Goal: Task Accomplishment & Management: Manage account settings

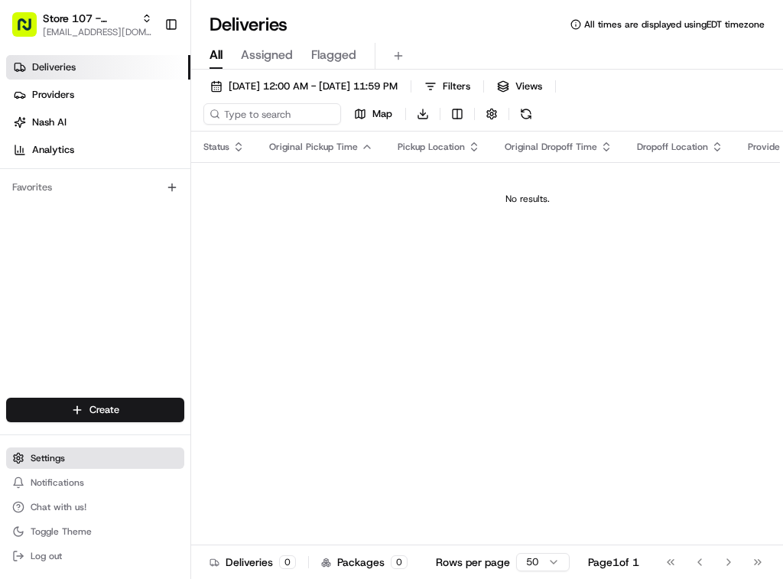
click at [39, 453] on span "Settings" at bounding box center [48, 458] width 34 height 12
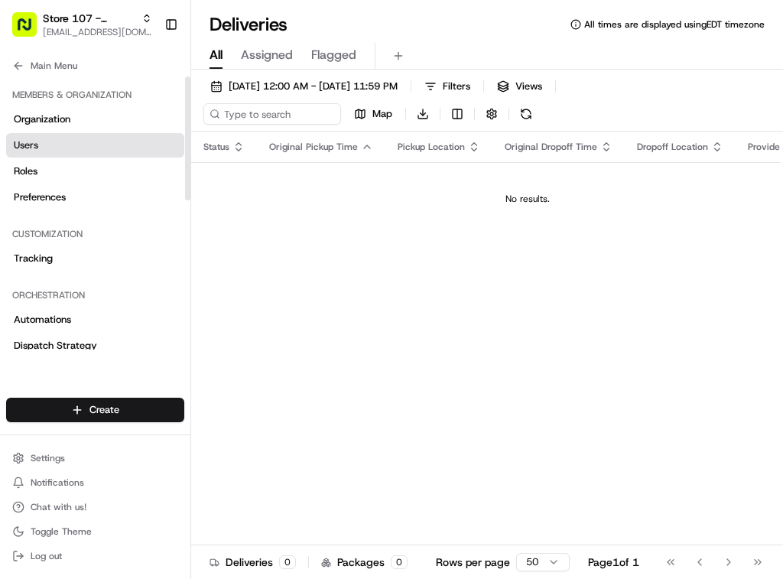
click at [71, 148] on link "Users" at bounding box center [95, 145] width 178 height 24
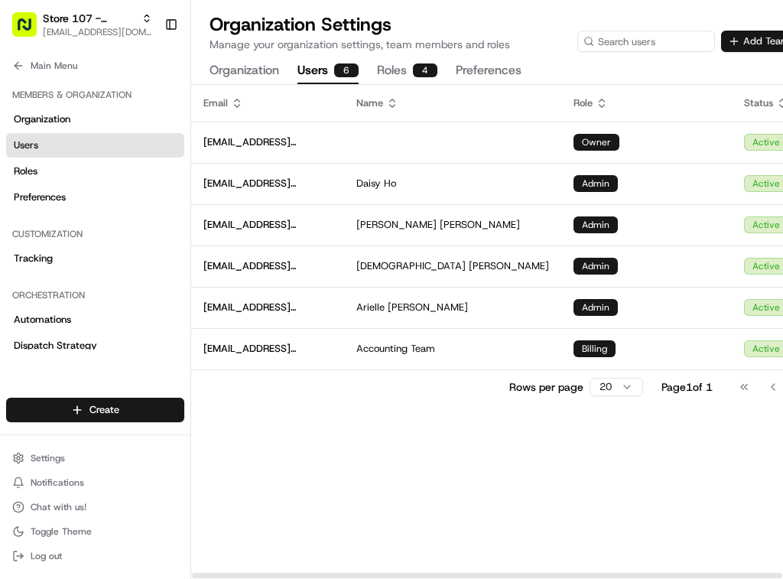
click at [754, 44] on button "Add Team Member" at bounding box center [779, 41] width 117 height 21
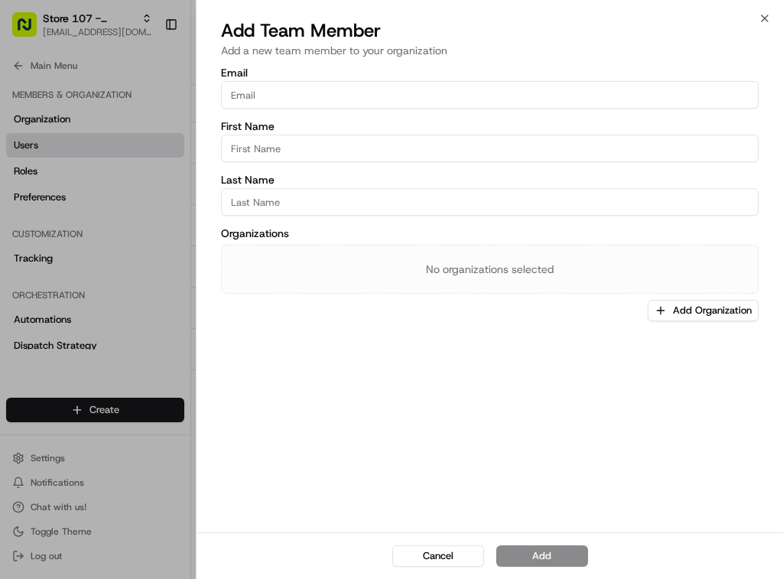
click at [460, 94] on input "Email" at bounding box center [490, 95] width 538 height 28
type input "[EMAIL_ADDRESS][DOMAIN_NAME]"
click at [436, 146] on input "First Name" at bounding box center [490, 149] width 538 height 28
type input "Prentice"
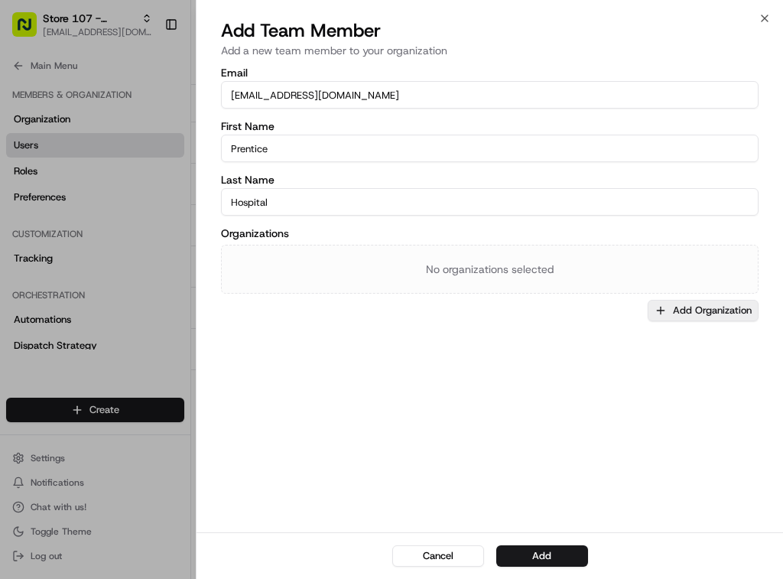
type input "Hospital"
click at [682, 314] on button "Add Organization" at bounding box center [703, 310] width 111 height 21
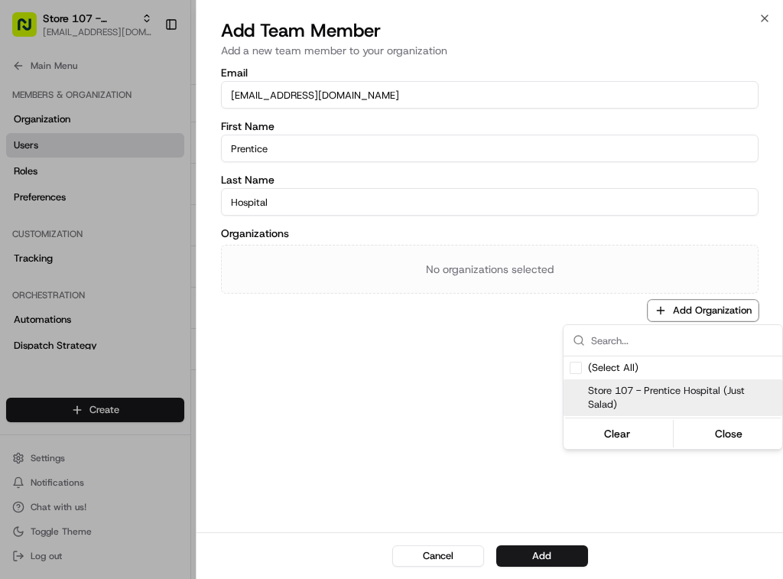
click at [680, 385] on span "Store 107 - Prentice Hospital (Just Salad)" at bounding box center [682, 398] width 188 height 28
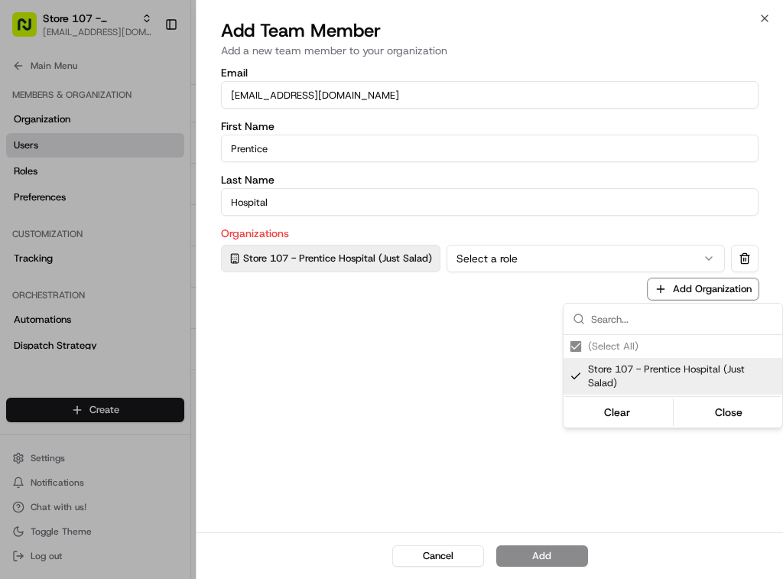
click at [538, 233] on div at bounding box center [391, 289] width 783 height 579
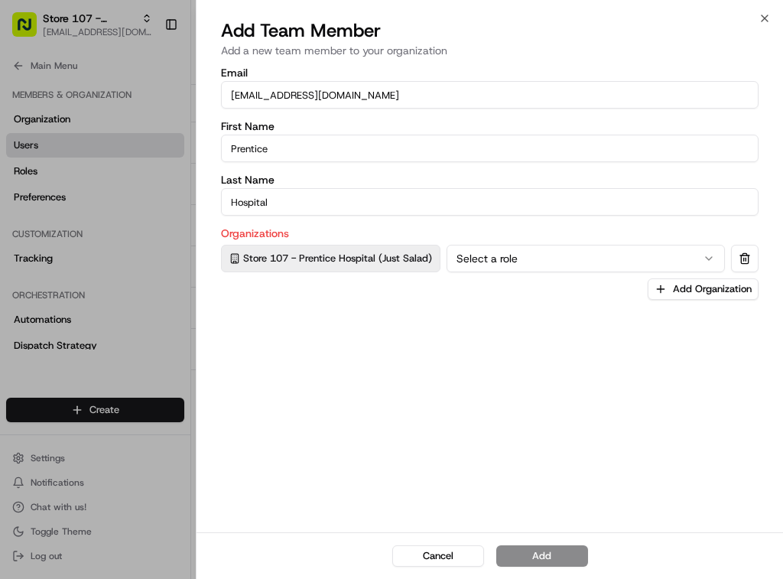
click at [538, 257] on button "Select a role" at bounding box center [586, 259] width 278 height 28
click at [536, 557] on button "Add" at bounding box center [542, 555] width 92 height 21
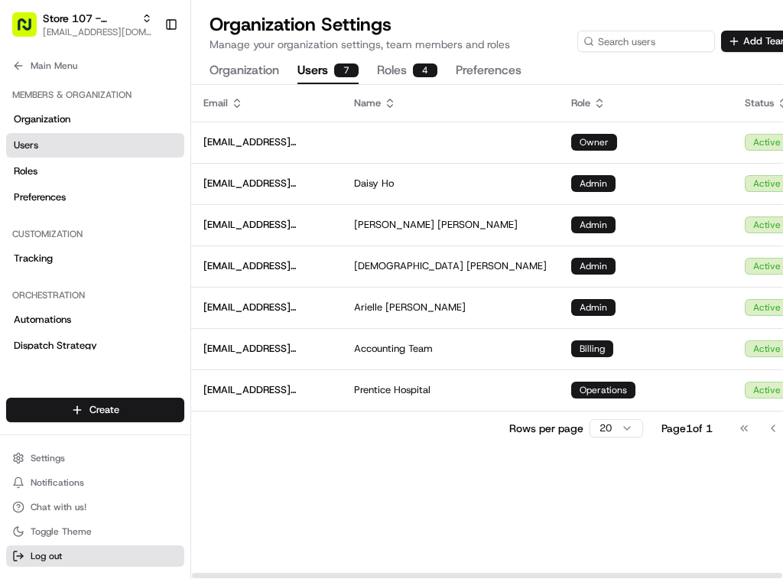
click at [54, 560] on span "Log out" at bounding box center [46, 556] width 31 height 12
